Goal: Task Accomplishment & Management: Complete application form

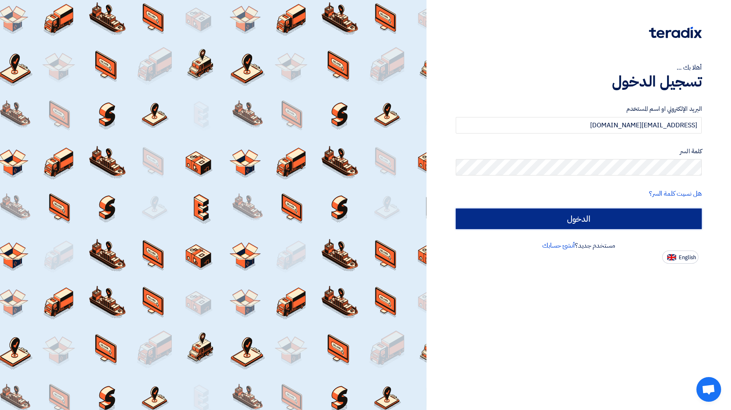
click at [574, 216] on input "الدخول" at bounding box center [579, 218] width 246 height 21
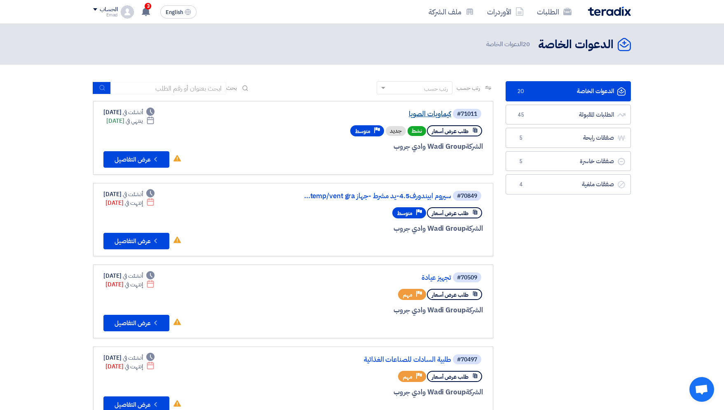
click at [438, 115] on link "كيماويات الصويا" at bounding box center [368, 113] width 165 height 7
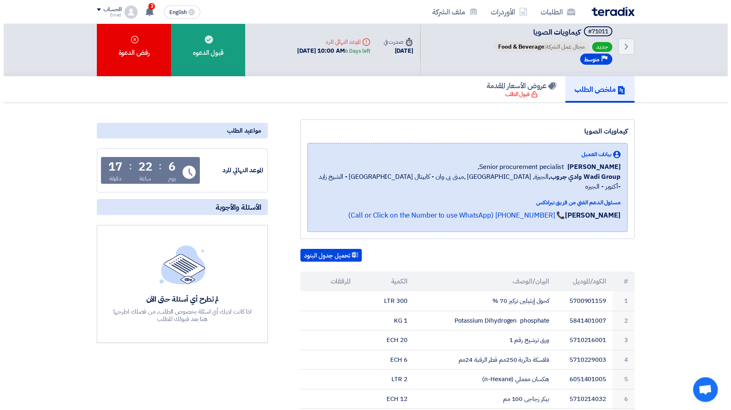
scroll to position [5, 0]
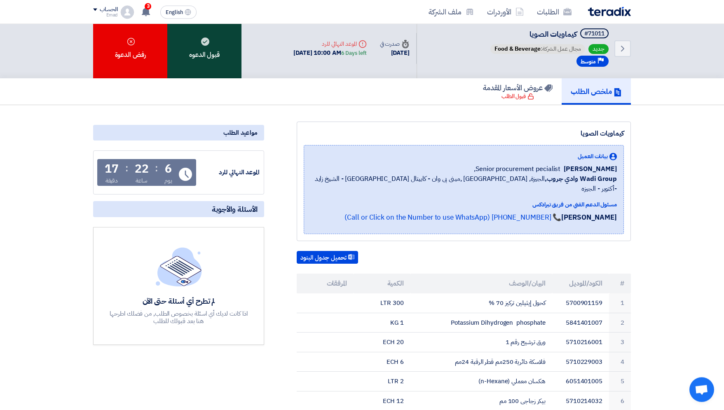
click at [214, 66] on div "قبول الدعوه" at bounding box center [204, 49] width 74 height 60
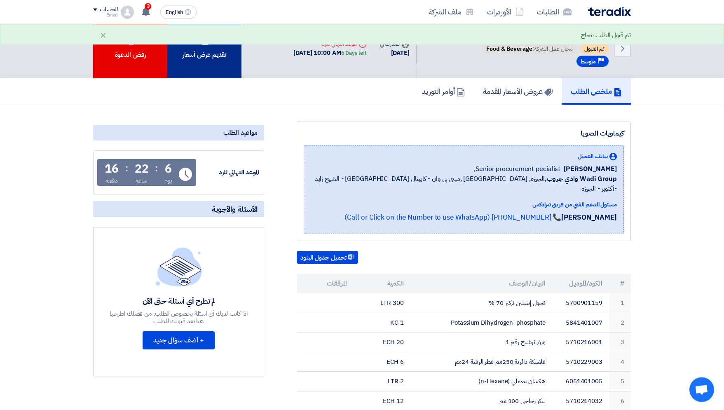
click at [212, 59] on div "تقديم عرض أسعار" at bounding box center [204, 49] width 74 height 60
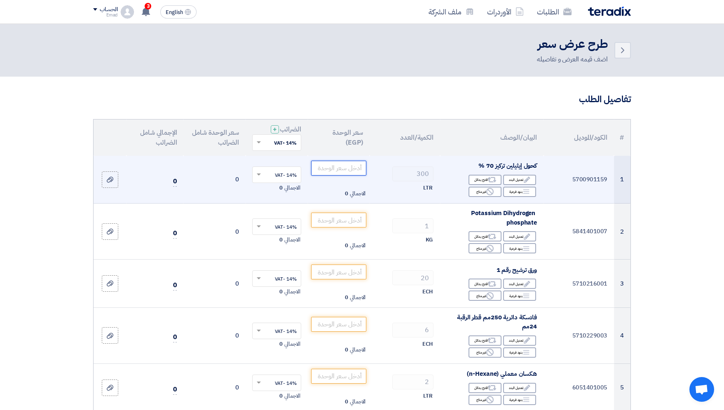
click at [350, 166] on input "number" at bounding box center [339, 168] width 56 height 15
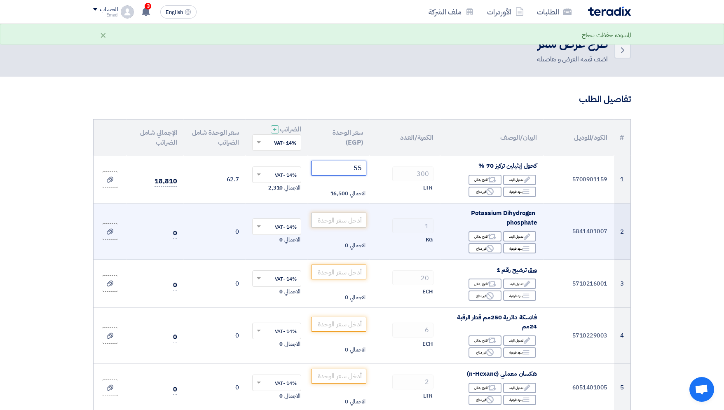
type input "55"
click at [339, 219] on input "number" at bounding box center [339, 220] width 56 height 15
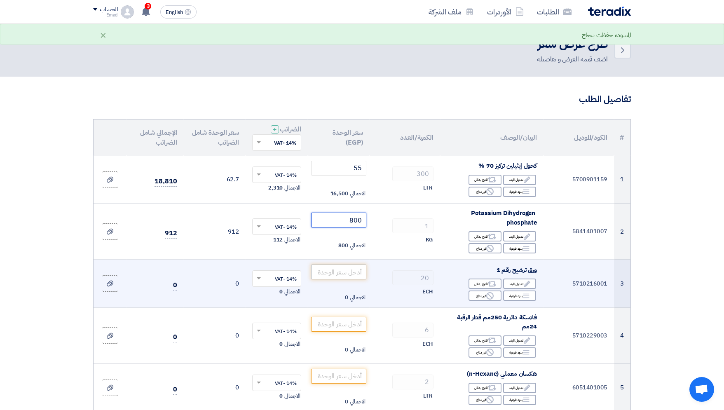
type input "800"
click at [359, 272] on input "number" at bounding box center [339, 271] width 56 height 15
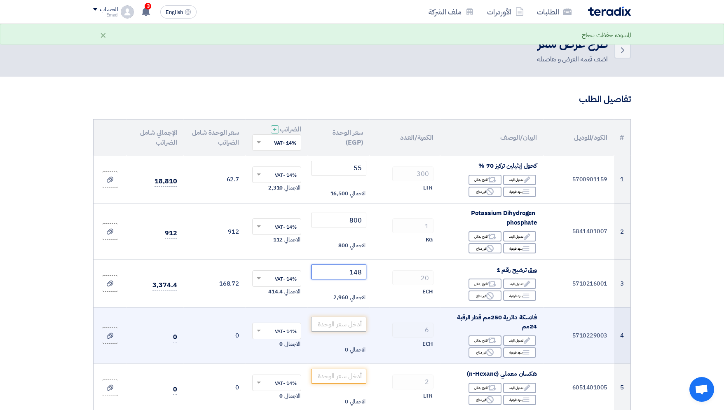
type input "148"
click at [349, 328] on input "number" at bounding box center [339, 324] width 56 height 15
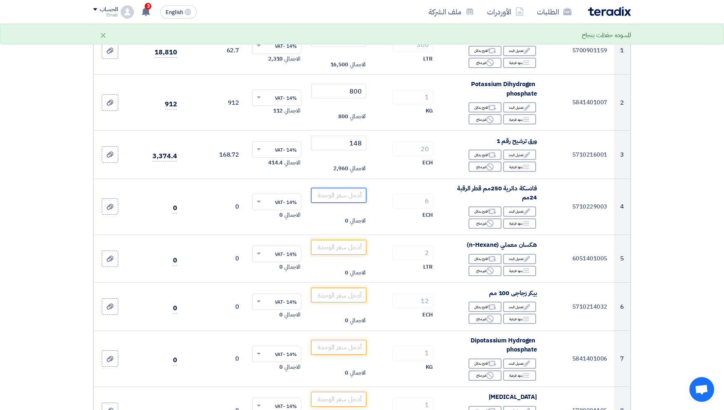
scroll to position [140, 0]
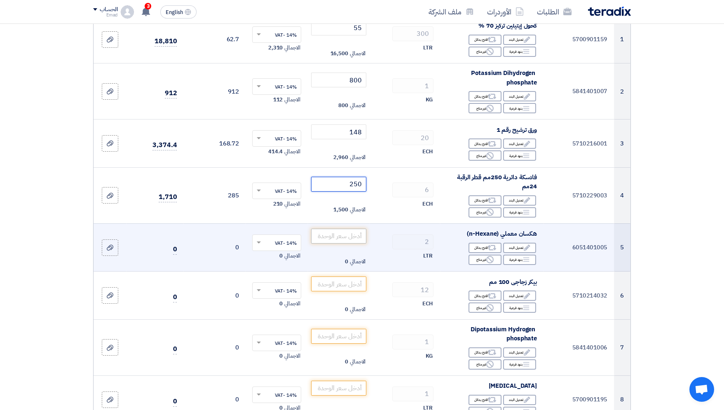
type input "250"
click at [339, 234] on input "number" at bounding box center [339, 236] width 56 height 15
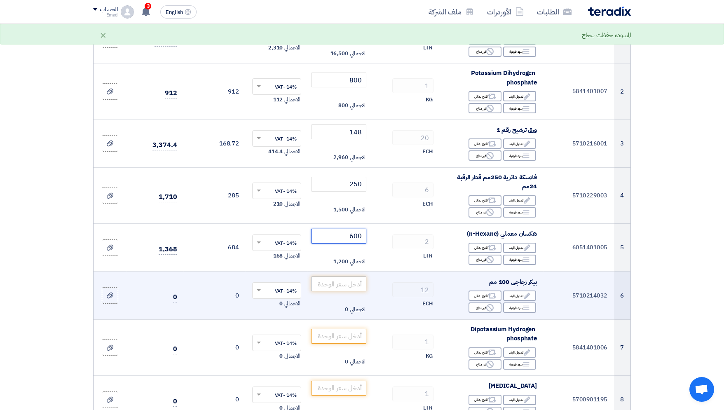
type input "600"
click at [350, 285] on input "number" at bounding box center [339, 283] width 56 height 15
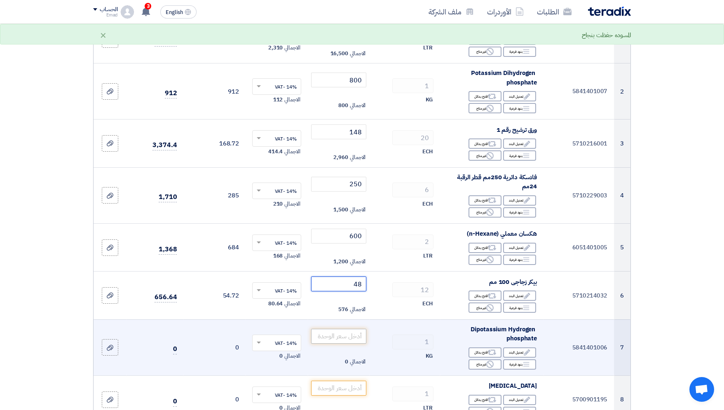
type input "48"
click at [342, 337] on input "number" at bounding box center [339, 336] width 56 height 15
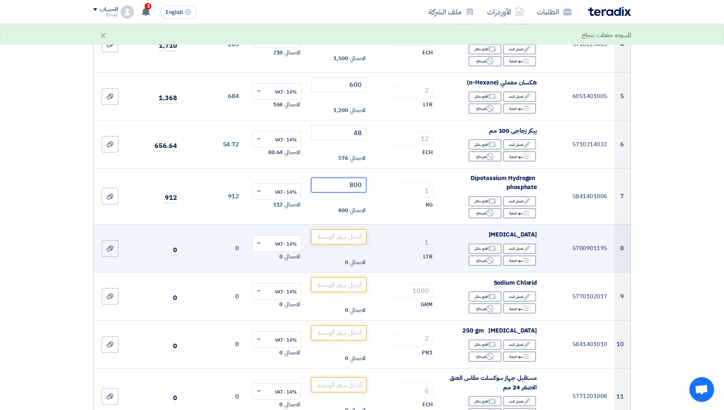
scroll to position [294, 0]
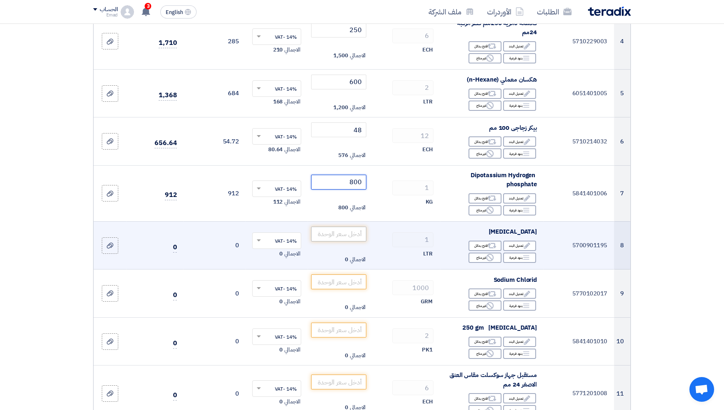
type input "800"
click at [354, 233] on input "number" at bounding box center [339, 234] width 56 height 15
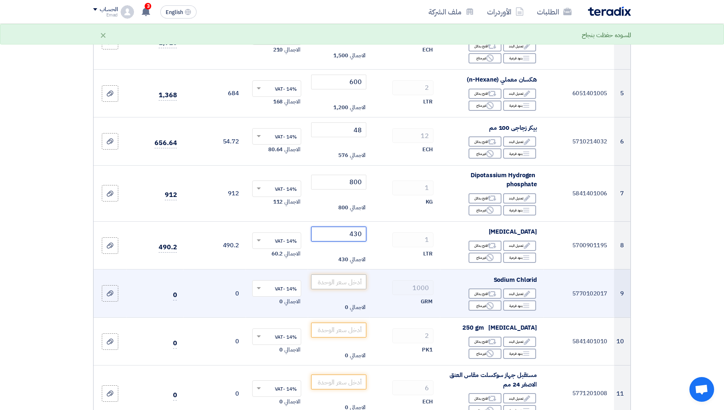
type input "430"
click at [349, 285] on input "number" at bounding box center [339, 281] width 56 height 15
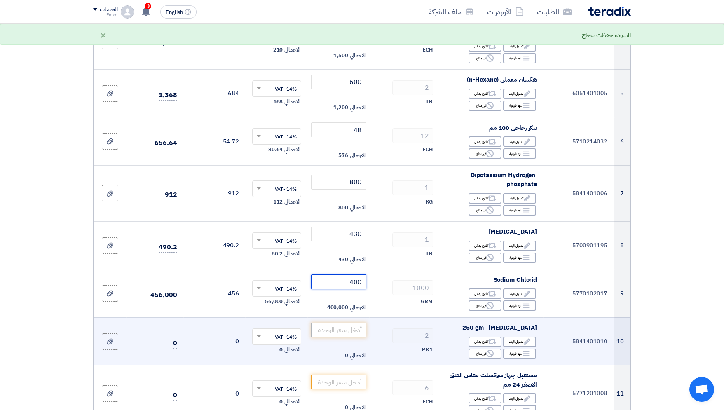
type input "400"
click at [345, 327] on input "number" at bounding box center [339, 330] width 56 height 15
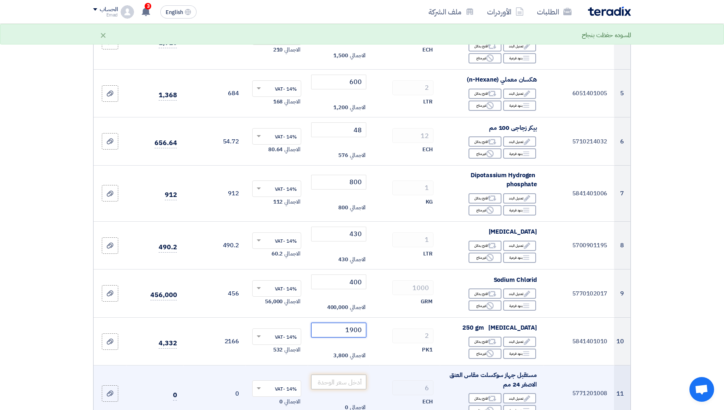
type input "1900"
click at [351, 383] on input "number" at bounding box center [339, 381] width 56 height 15
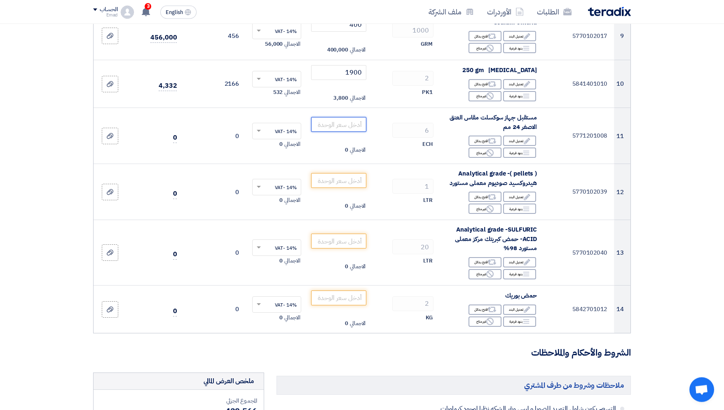
scroll to position [560, 0]
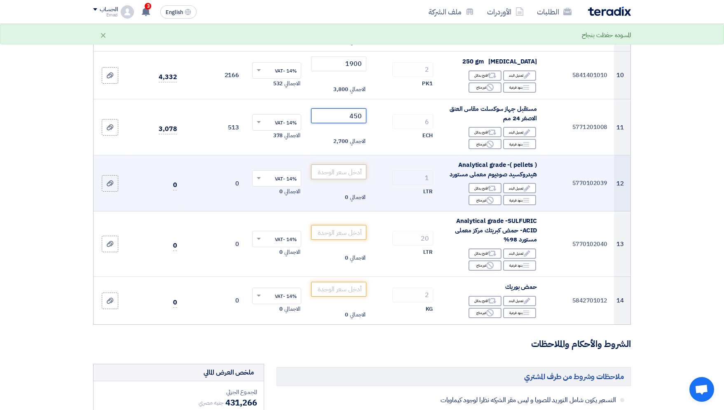
type input "450"
click at [341, 175] on input "number" at bounding box center [339, 171] width 56 height 15
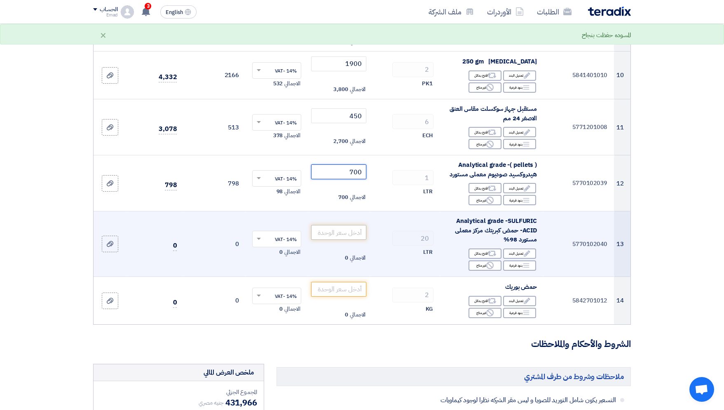
type input "700"
drag, startPoint x: 357, startPoint y: 237, endPoint x: 357, endPoint y: 231, distance: 5.8
click at [357, 236] on input "number" at bounding box center [339, 232] width 56 height 15
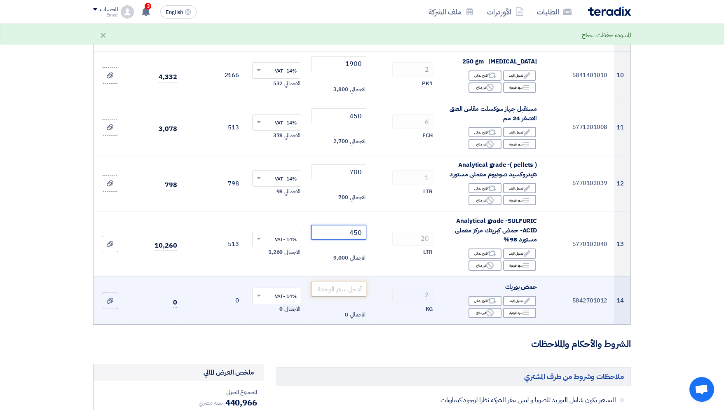
type input "450"
click at [355, 292] on input "number" at bounding box center [339, 289] width 56 height 15
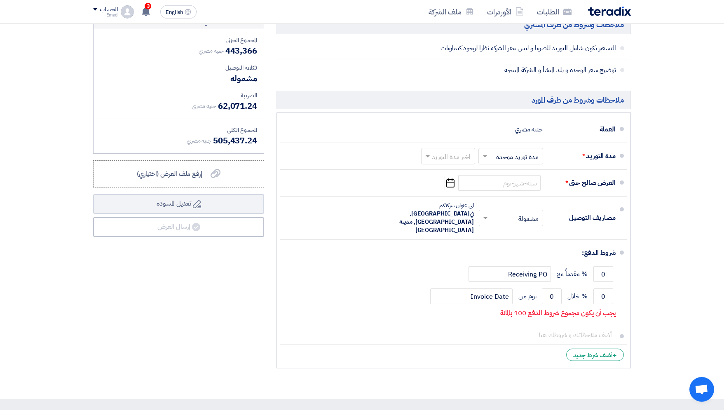
scroll to position [914, 0]
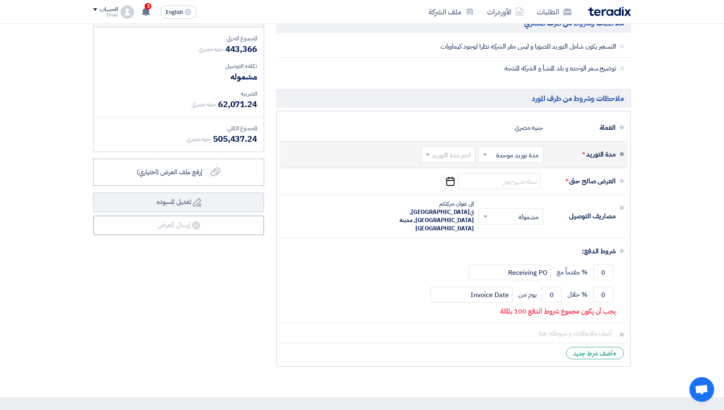
type input "1200"
click at [488, 155] on span at bounding box center [484, 154] width 10 height 8
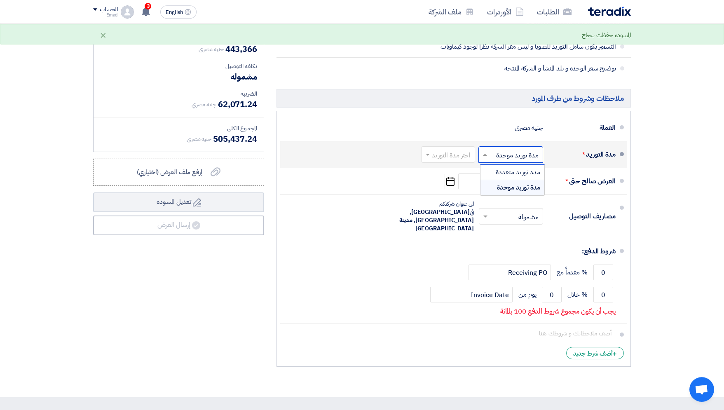
click at [498, 183] on div "مدة توريد موحدة" at bounding box center [512, 187] width 64 height 15
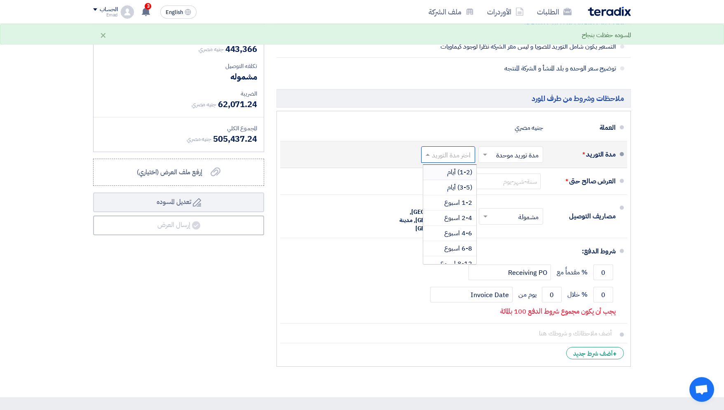
click at [429, 158] on span at bounding box center [426, 154] width 10 height 8
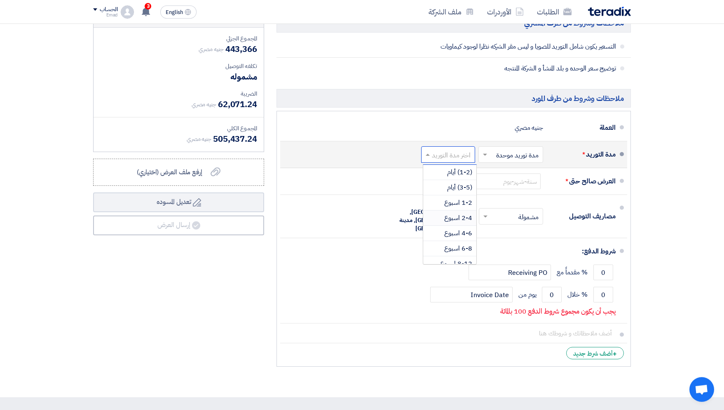
click at [449, 219] on span "2-4 اسبوع" at bounding box center [458, 218] width 28 height 10
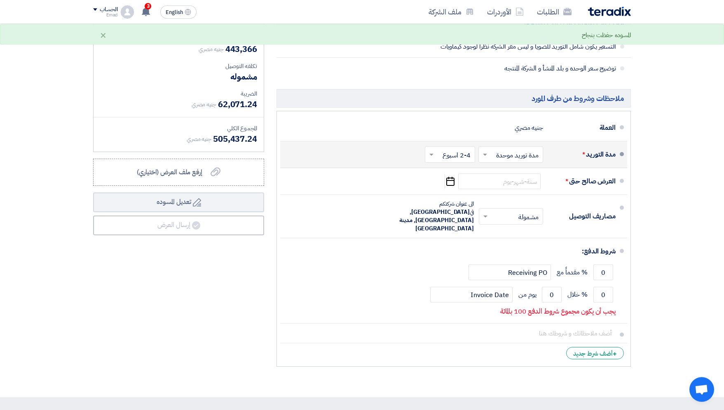
click at [432, 154] on span at bounding box center [430, 154] width 10 height 8
click at [450, 198] on div "1-2 اسبوع" at bounding box center [451, 202] width 49 height 15
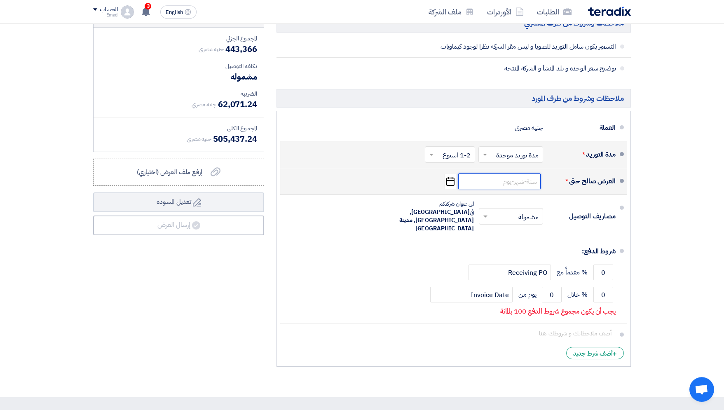
click at [489, 187] on input at bounding box center [499, 181] width 82 height 16
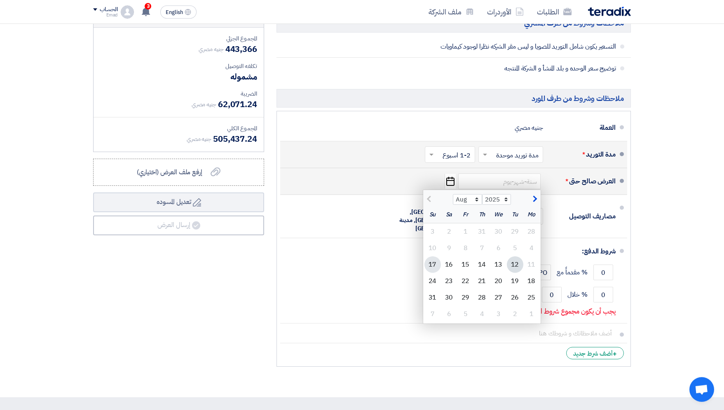
click at [431, 264] on div "17" at bounding box center [432, 264] width 16 height 16
type input "[DATE]"
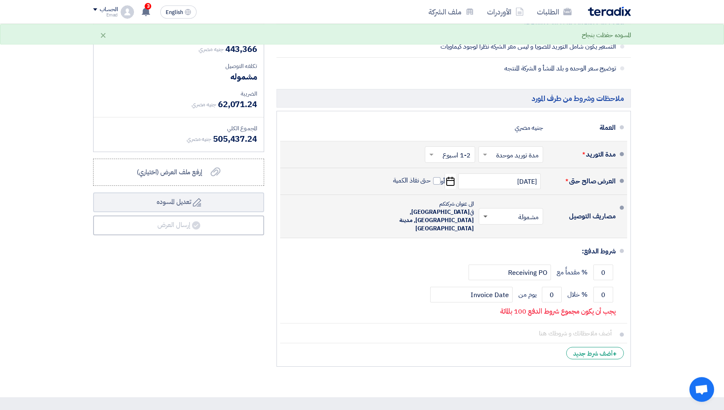
click at [483, 212] on span at bounding box center [484, 216] width 10 height 8
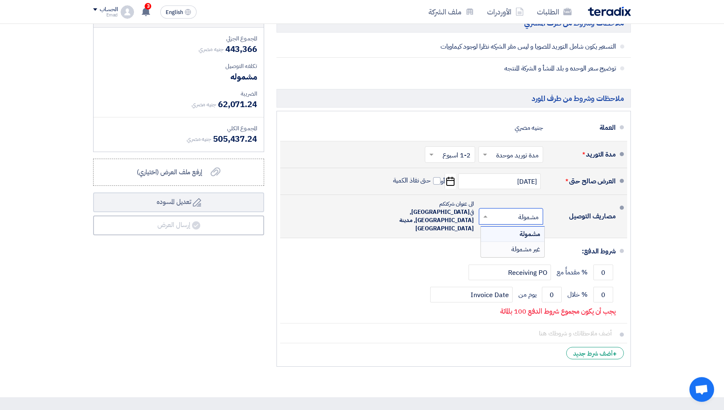
click at [511, 242] on div "غير مشمولة" at bounding box center [512, 249] width 63 height 15
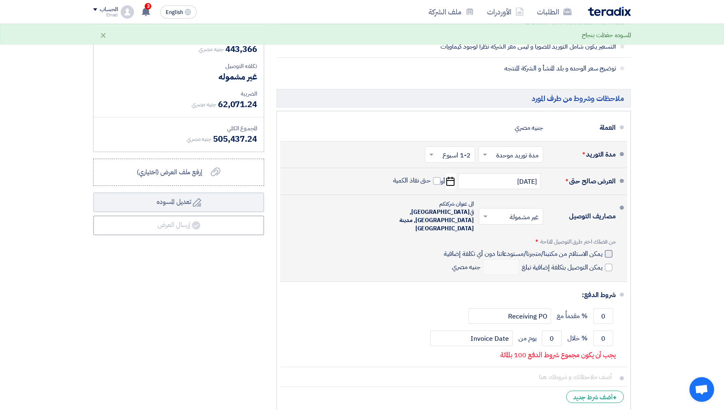
click at [606, 250] on div at bounding box center [608, 253] width 7 height 7
click at [602, 249] on input "يمكن الاستلام من مكتبنا/متجرنا/مستودعاتنا دون أي تكلفة إضافية" at bounding box center [522, 257] width 160 height 16
checkbox input "true"
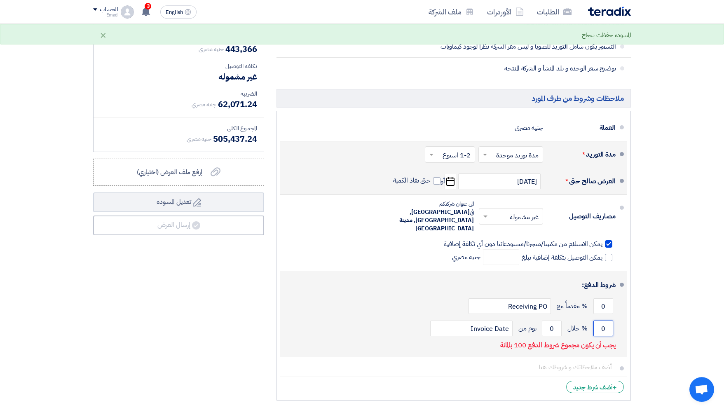
click at [603, 320] on input "0" at bounding box center [603, 328] width 20 height 16
type input "100"
click at [550, 320] on input "0" at bounding box center [552, 328] width 20 height 16
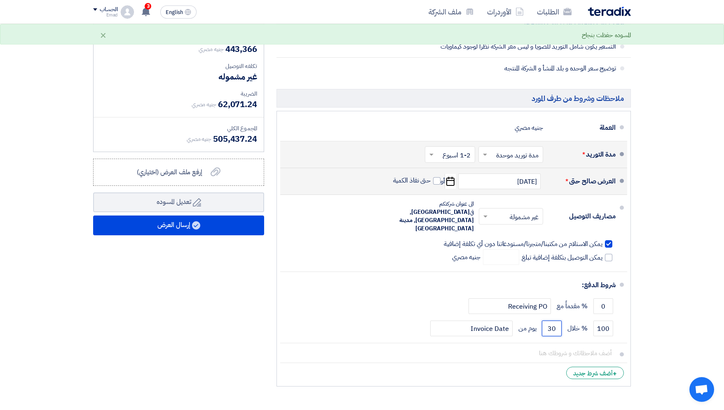
type input "30"
click at [218, 304] on div "ملخص العرض المالي المجموع الجزئي جنيه مصري 443,366 تكلفه التوصيل" at bounding box center [178, 200] width 183 height 380
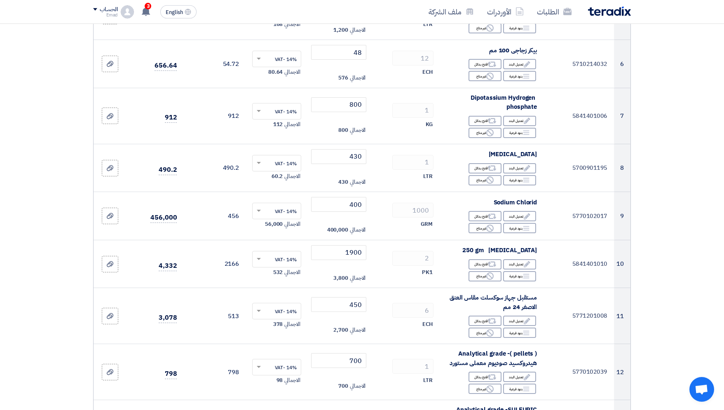
scroll to position [365, 0]
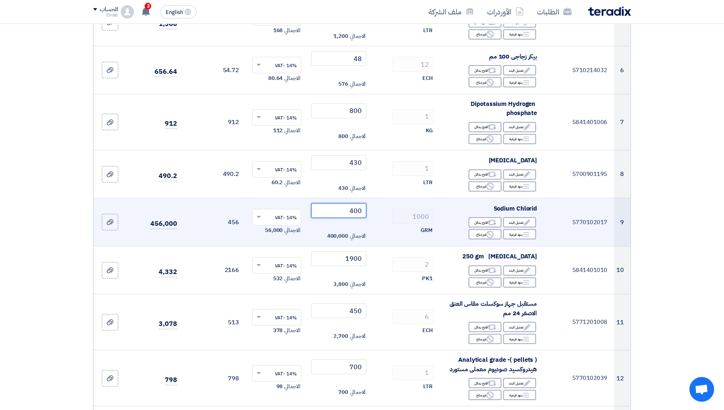
drag, startPoint x: 351, startPoint y: 209, endPoint x: 360, endPoint y: 209, distance: 9.1
click at [360, 209] on input "400" at bounding box center [339, 210] width 56 height 15
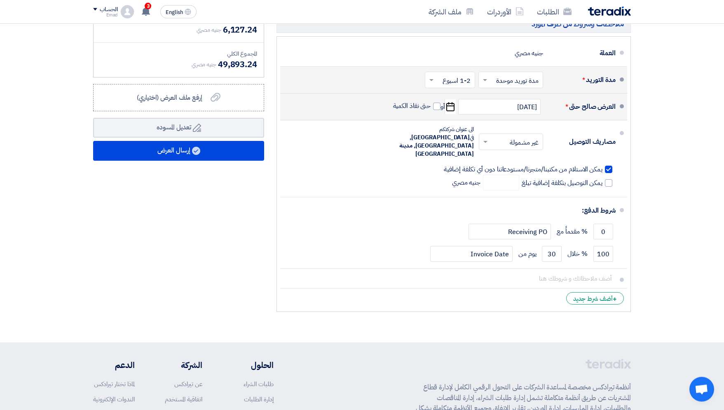
scroll to position [948, 0]
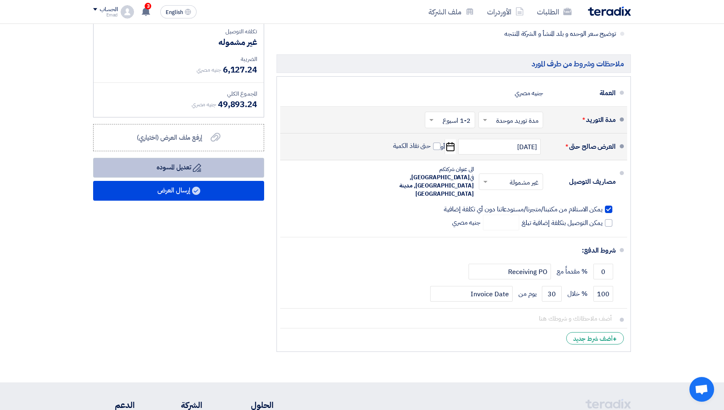
type input "0.4"
click at [168, 166] on button "Draft تعديل المسوده" at bounding box center [178, 168] width 171 height 20
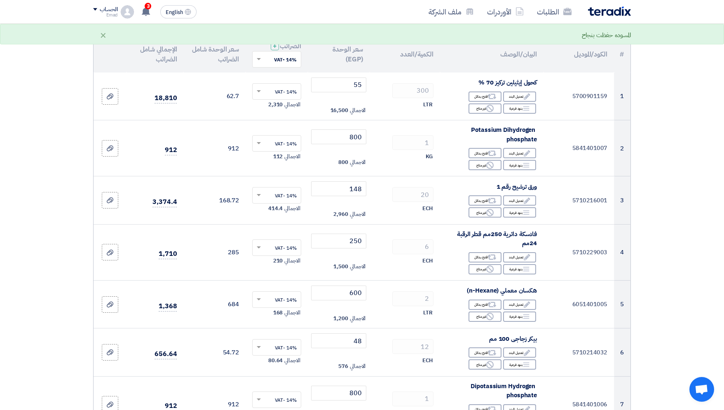
scroll to position [0, 0]
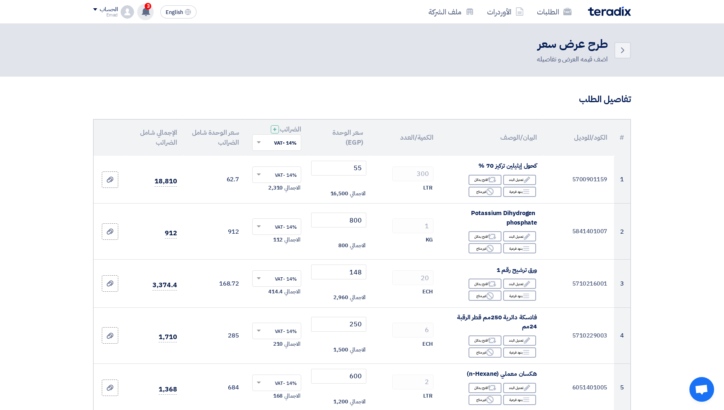
click at [151, 15] on div "3 تم نشر طلب عروض أسعار جديد - شاهد التفاصيل 23 hours ago تم نشر طلب عروض أسعار…" at bounding box center [145, 12] width 16 height 16
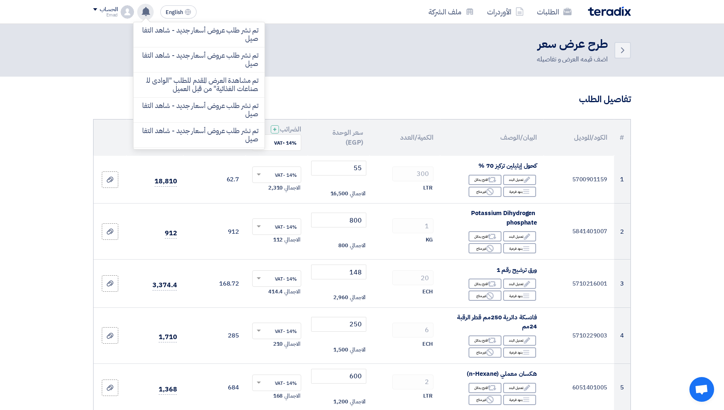
click at [148, 10] on use at bounding box center [146, 11] width 8 height 9
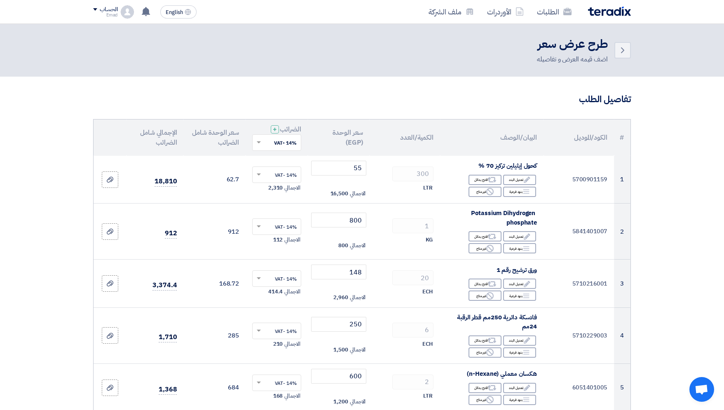
click at [722, 77] on header "Back طرح عرض سعر اضف قيمه العرض و تفاصيله" at bounding box center [362, 50] width 724 height 53
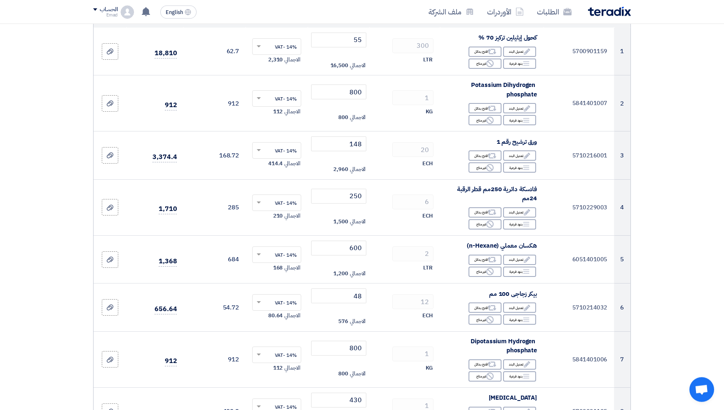
scroll to position [125, 0]
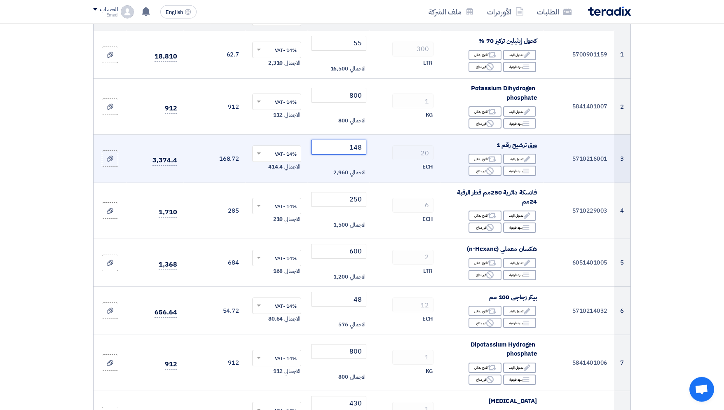
click at [360, 148] on input "148" at bounding box center [339, 147] width 56 height 15
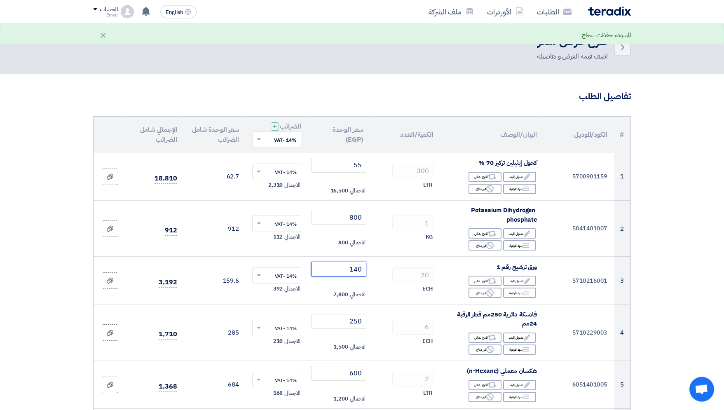
scroll to position [0, 0]
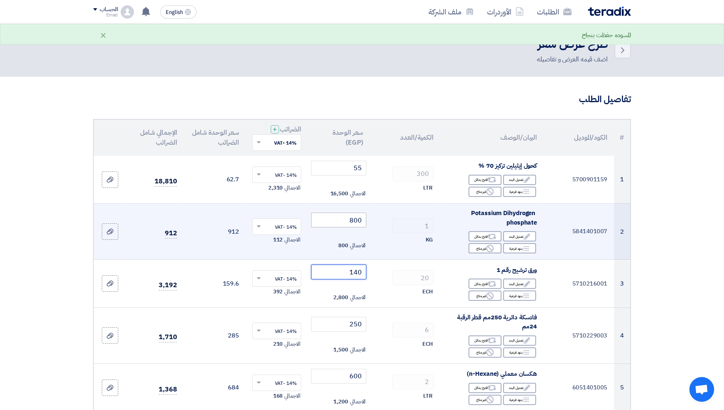
type input "140"
drag, startPoint x: 348, startPoint y: 219, endPoint x: 375, endPoint y: 220, distance: 26.4
click at [367, 220] on input "800" at bounding box center [339, 220] width 56 height 15
type input "7"
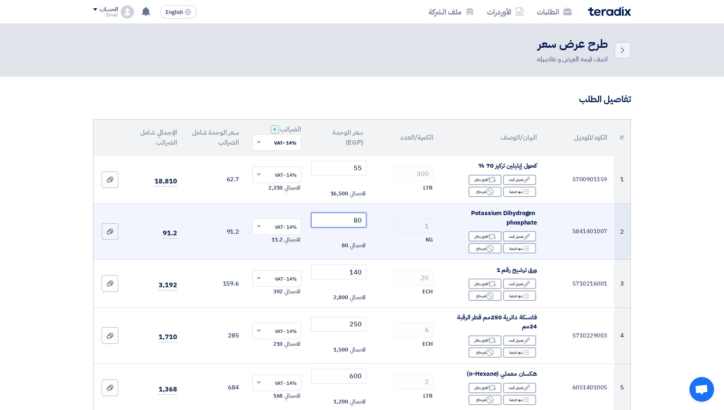
type input "800"
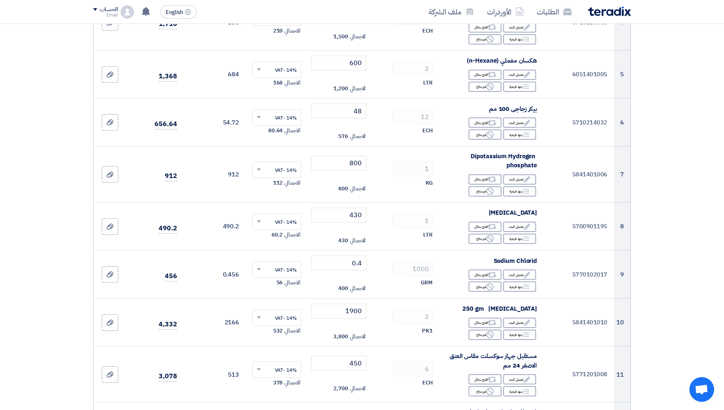
scroll to position [288, 0]
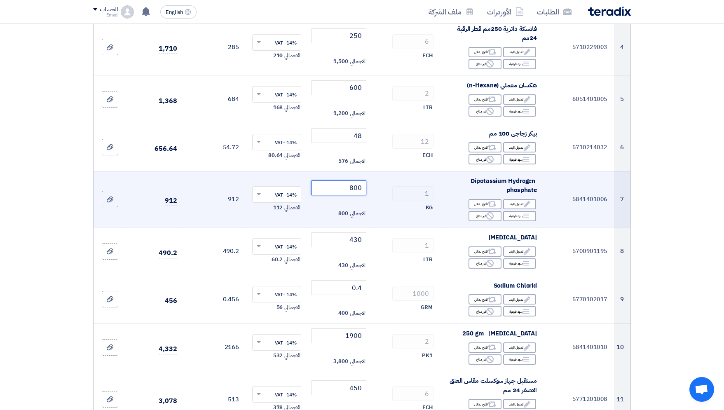
drag, startPoint x: 352, startPoint y: 184, endPoint x: 369, endPoint y: 186, distance: 17.0
click at [367, 189] on input "800" at bounding box center [339, 187] width 56 height 15
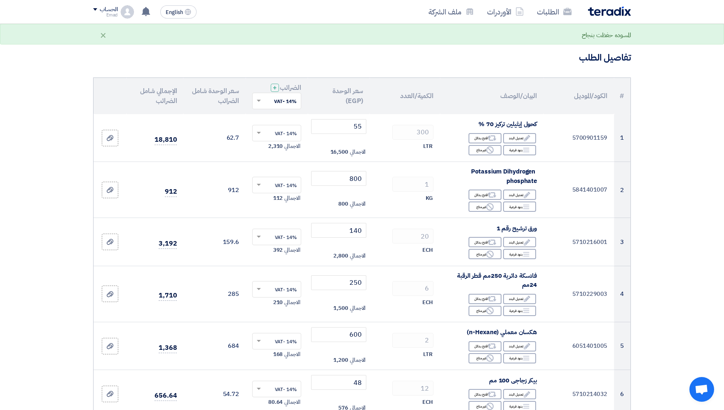
scroll to position [40, 0]
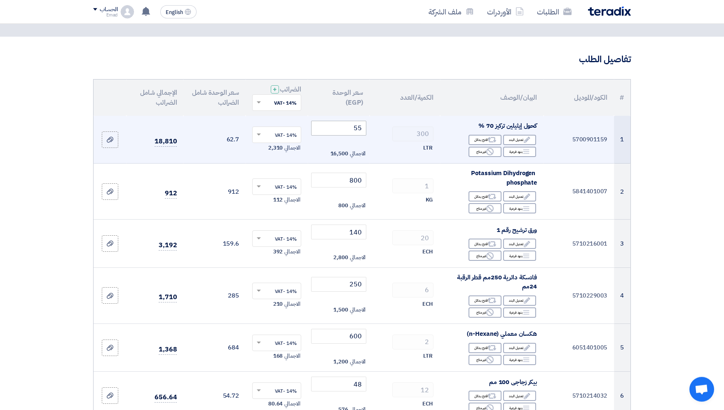
type input "770"
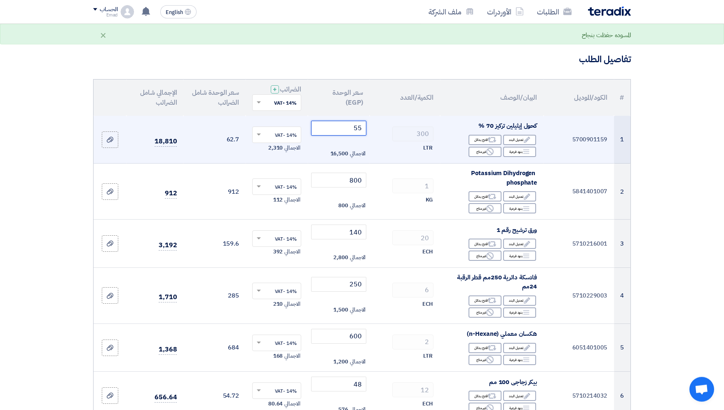
click at [360, 131] on input "55" at bounding box center [339, 128] width 56 height 15
click at [361, 130] on input "57" at bounding box center [339, 128] width 56 height 15
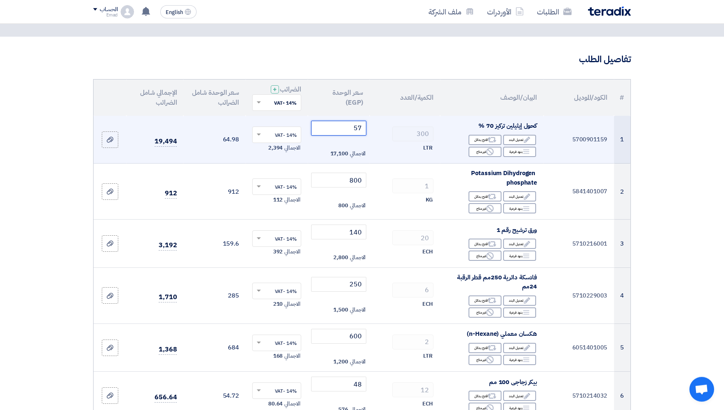
type input "55"
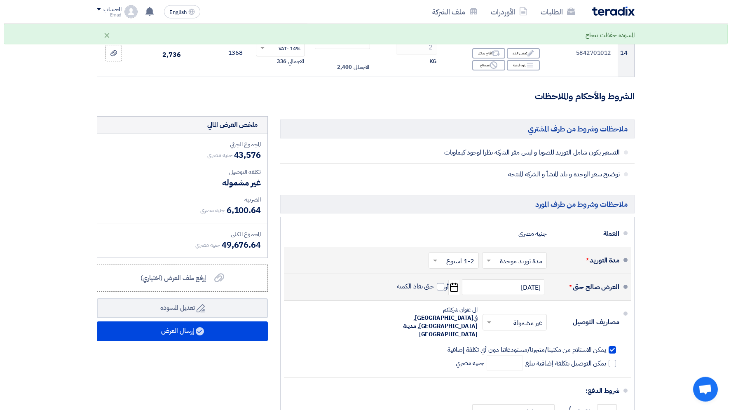
scroll to position [797, 0]
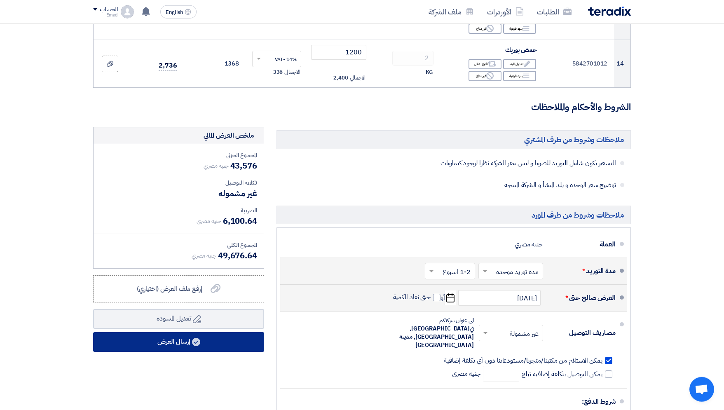
click at [156, 340] on button "إرسال العرض" at bounding box center [178, 342] width 171 height 20
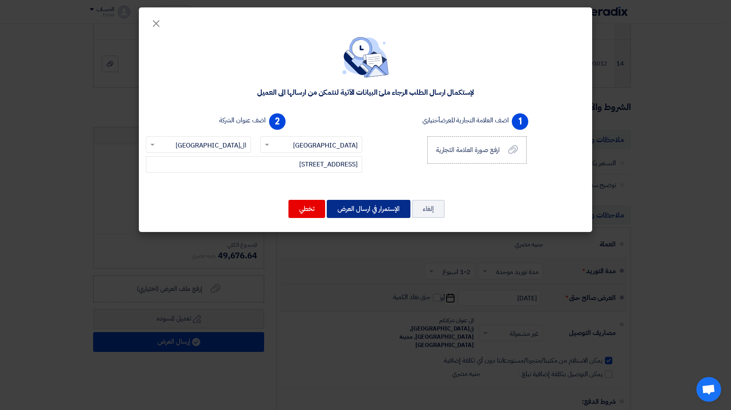
click at [355, 210] on button "الإستمرار في ارسال العرض" at bounding box center [369, 209] width 84 height 18
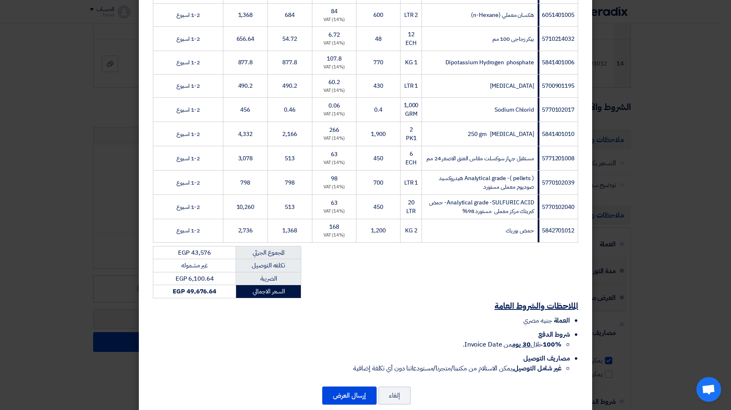
scroll to position [267, 0]
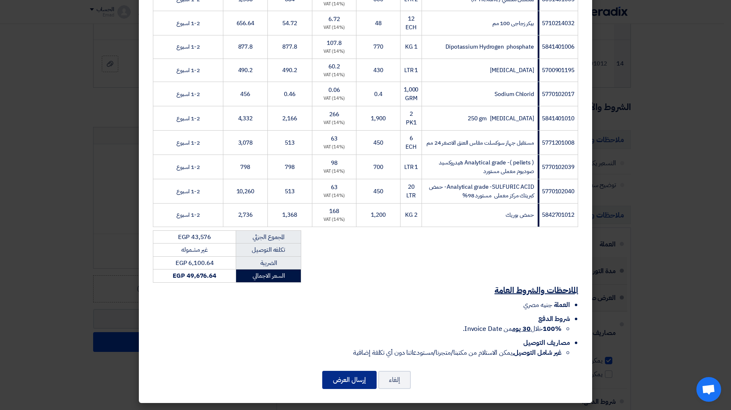
click at [341, 379] on button "إرسال العرض" at bounding box center [349, 380] width 54 height 18
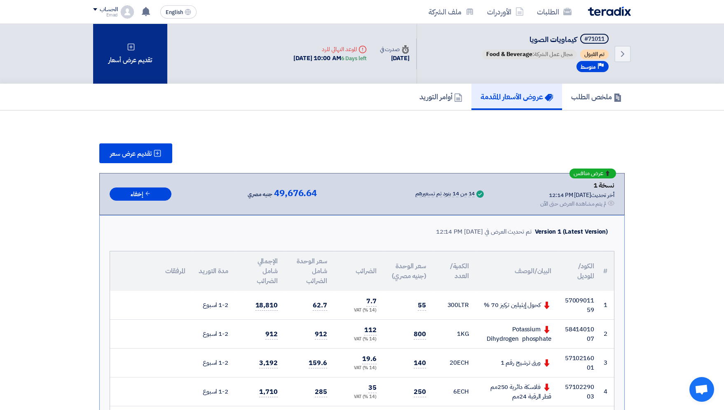
click at [150, 45] on div "تقديم عرض أسعار" at bounding box center [130, 54] width 74 height 60
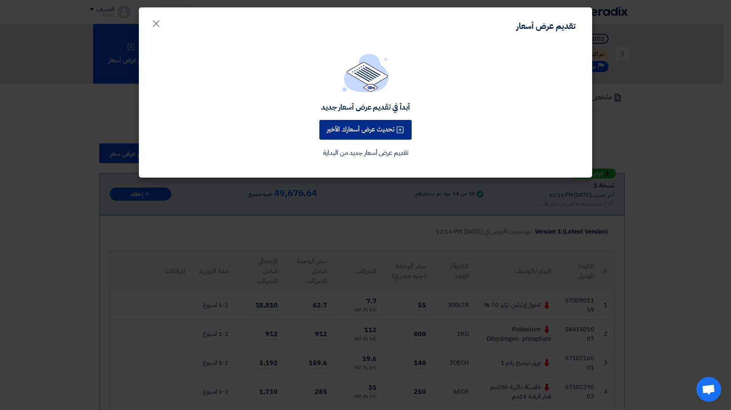
click at [374, 132] on button "تحديث عرض أسعارك الأخير" at bounding box center [365, 130] width 92 height 20
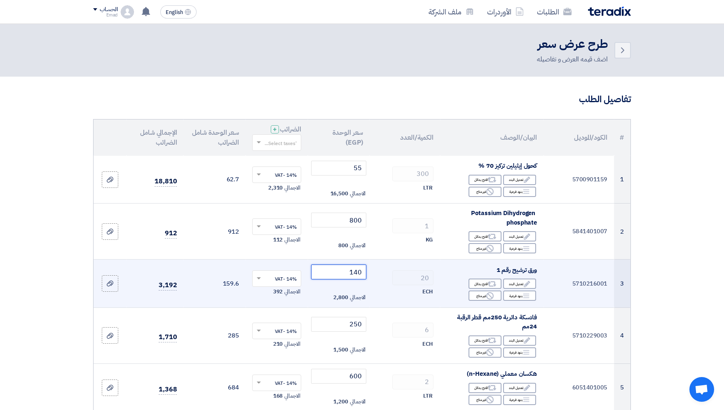
drag, startPoint x: 356, startPoint y: 274, endPoint x: 363, endPoint y: 274, distance: 7.0
click at [363, 274] on input "140" at bounding box center [339, 271] width 56 height 15
click at [362, 270] on input "140" at bounding box center [339, 271] width 56 height 15
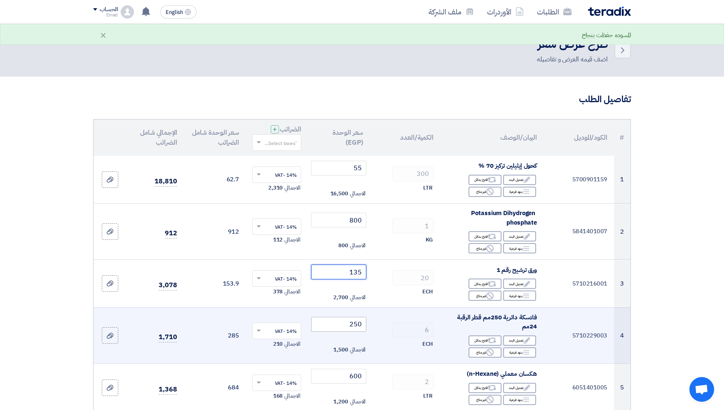
type input "135"
click at [357, 326] on input "250" at bounding box center [339, 324] width 56 height 15
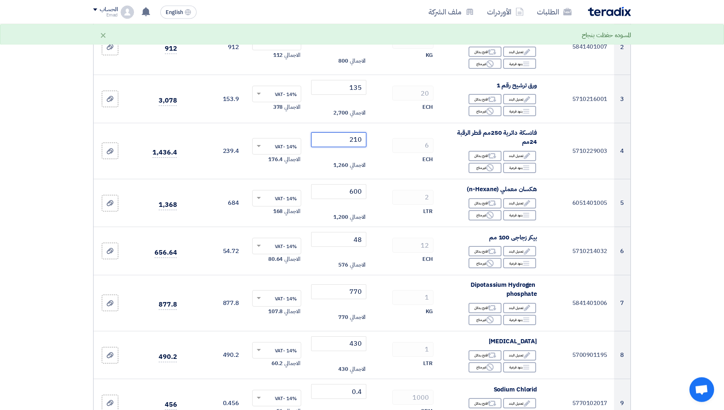
scroll to position [189, 0]
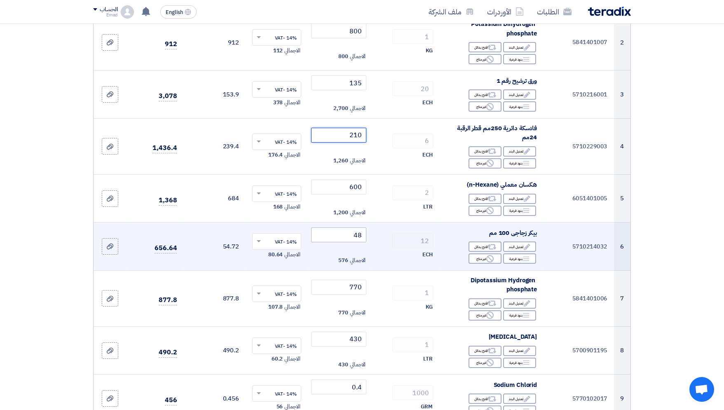
type input "210"
drag, startPoint x: 359, startPoint y: 238, endPoint x: 364, endPoint y: 237, distance: 4.7
click at [364, 237] on input "48" at bounding box center [339, 234] width 56 height 15
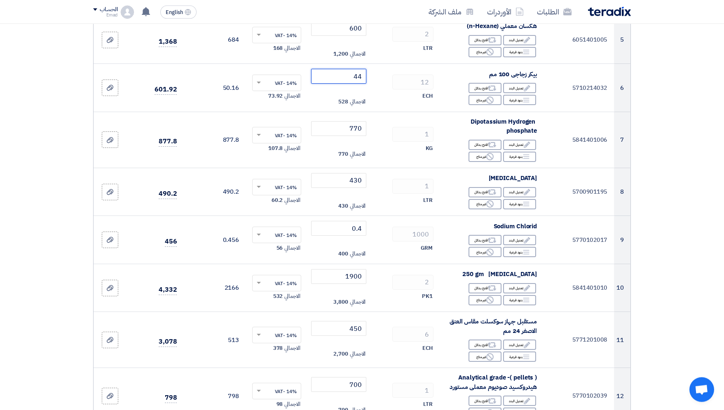
scroll to position [350, 0]
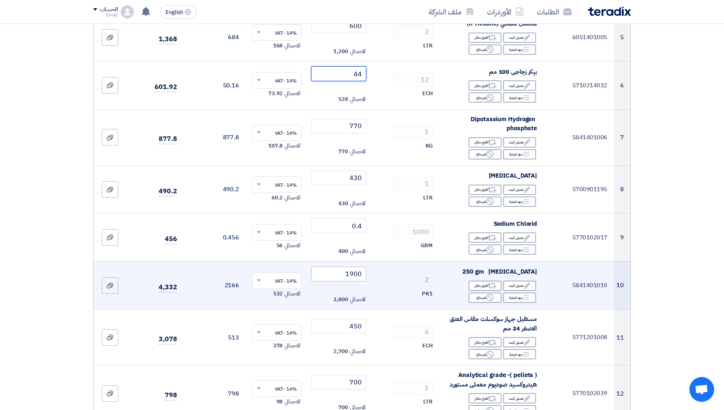
type input "44"
drag, startPoint x: 352, startPoint y: 272, endPoint x: 357, endPoint y: 272, distance: 5.0
click at [357, 272] on input "1900" at bounding box center [339, 274] width 56 height 15
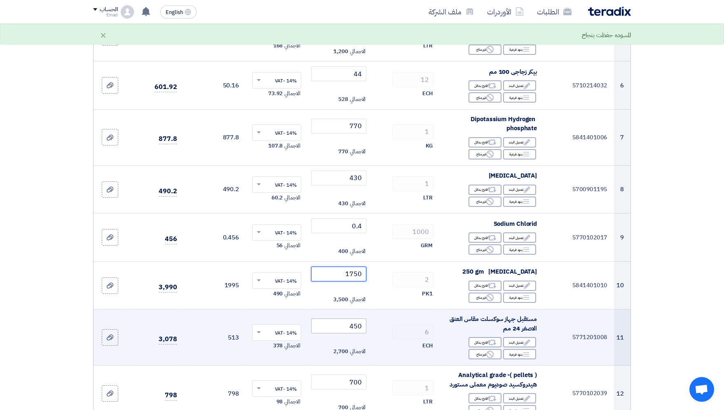
type input "1750"
drag, startPoint x: 354, startPoint y: 325, endPoint x: 358, endPoint y: 326, distance: 4.2
click at [358, 326] on input "450" at bounding box center [339, 325] width 56 height 15
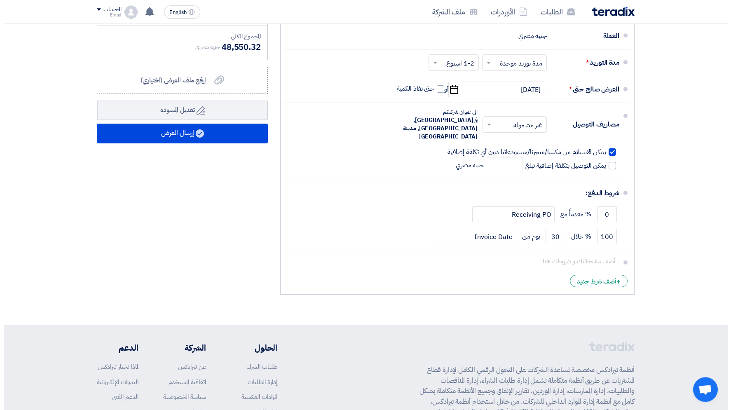
scroll to position [1004, 0]
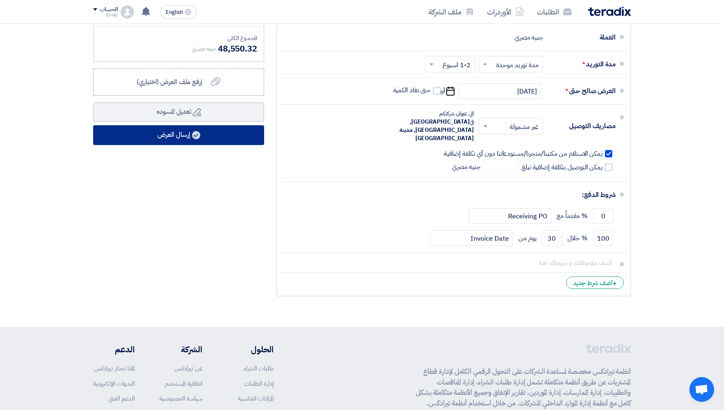
type input "400"
click at [163, 135] on button "إرسال العرض" at bounding box center [178, 135] width 171 height 20
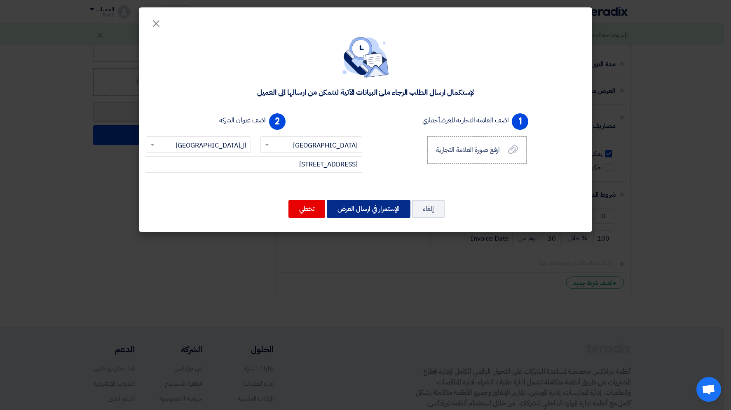
click at [354, 208] on button "الإستمرار في ارسال العرض" at bounding box center [369, 209] width 84 height 18
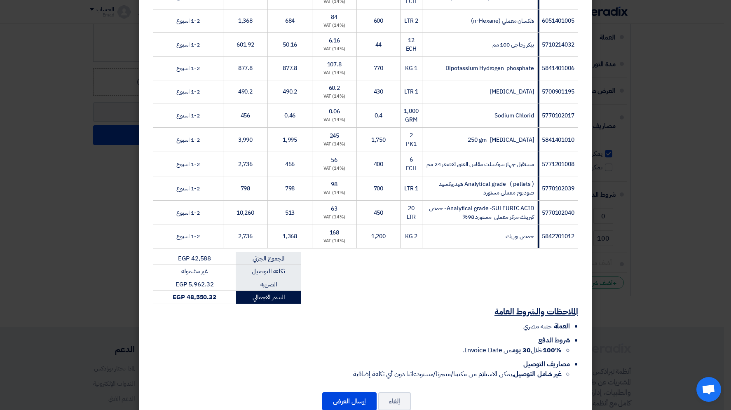
scroll to position [267, 0]
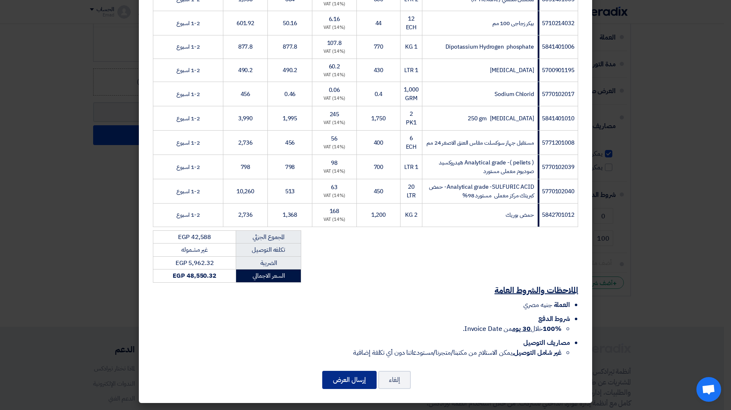
click at [357, 376] on button "إرسال العرض" at bounding box center [349, 380] width 54 height 18
